Goal: Complete application form: Complete application form

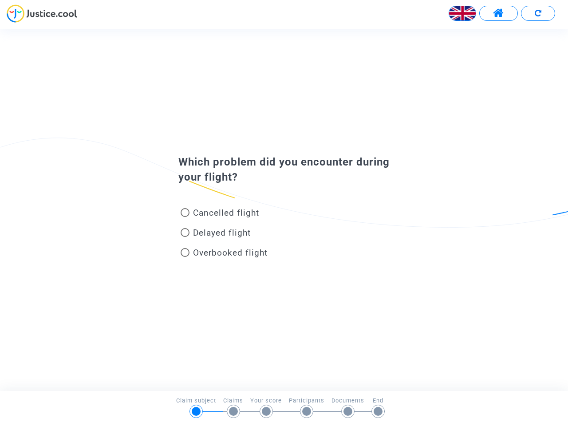
click at [462, 13] on img at bounding box center [462, 13] width 27 height 27
click at [498, 13] on span at bounding box center [498, 14] width 11 height 12
click at [538, 13] on div at bounding box center [284, 16] width 568 height 24
click at [284, 209] on div "Cancelled flight" at bounding box center [270, 215] width 196 height 20
click at [220, 214] on span "Cancelled flight" at bounding box center [226, 213] width 66 height 10
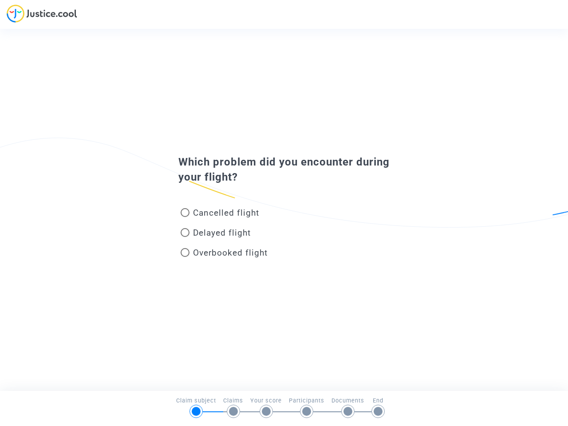
click at [185, 217] on input "Cancelled flight" at bounding box center [185, 217] width 0 height 0
radio input "true"
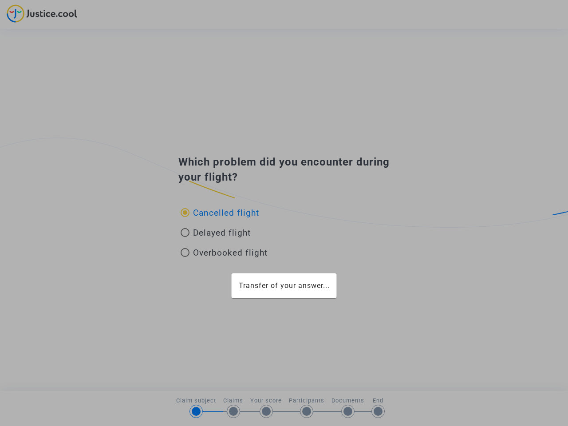
click at [220, 213] on div "Transfer of your answer..." at bounding box center [284, 213] width 568 height 426
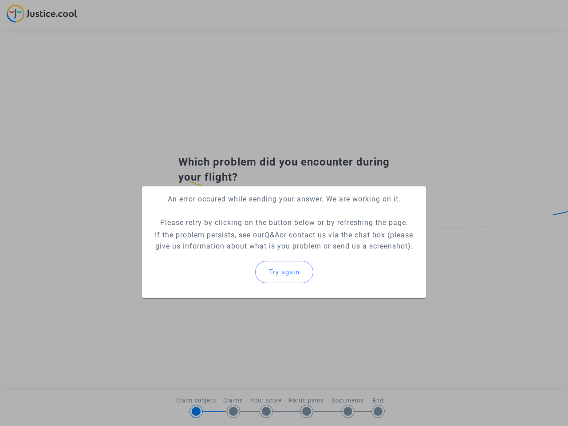
click at [216, 234] on p "If the problem persists, see our Q&A or contact us via the chat box (please giv…" at bounding box center [284, 240] width 270 height 22
click at [216, 233] on p "If the problem persists, see our Q&A or contact us via the chat box (please giv…" at bounding box center [284, 240] width 270 height 22
click at [224, 254] on div "Try again" at bounding box center [284, 272] width 270 height 38
click at [224, 253] on mat-card "An error occured while sending your answer. We are working on it. Please retry …" at bounding box center [284, 242] width 284 height 112
